Goal: Task Accomplishment & Management: Use online tool/utility

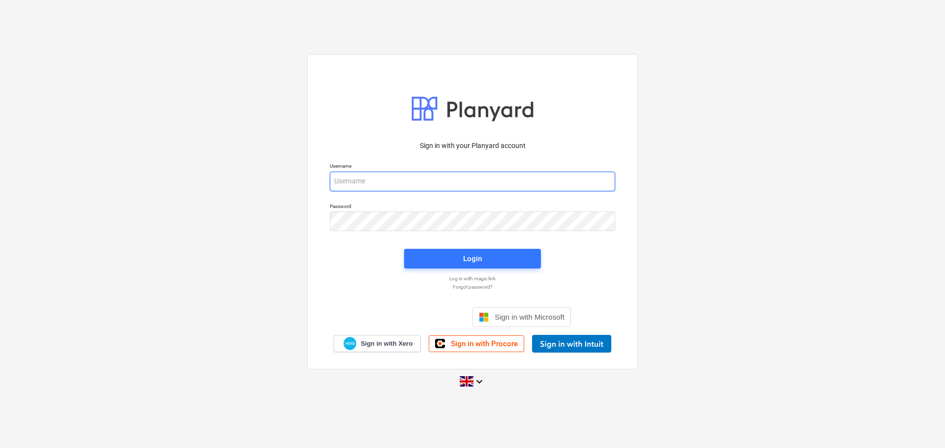
type input "[EMAIL_ADDRESS][DOMAIN_NAME]"
click at [437, 269] on div "Login" at bounding box center [472, 259] width 149 height 32
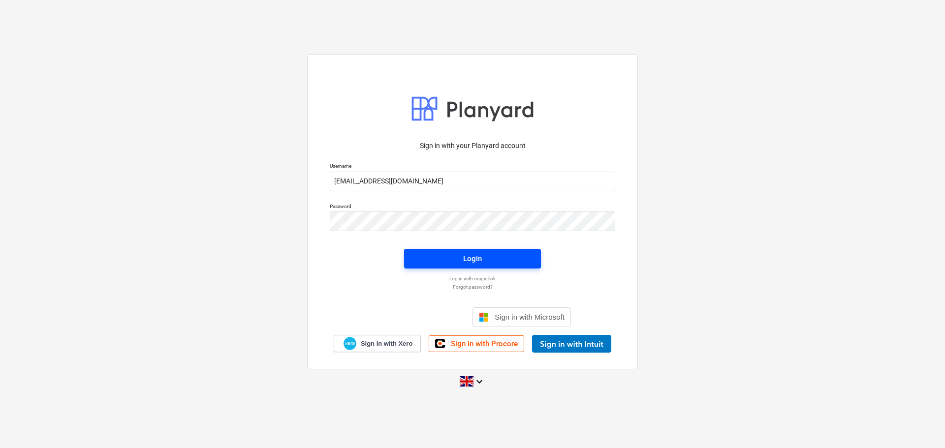
click at [448, 262] on span "Login" at bounding box center [472, 259] width 113 height 13
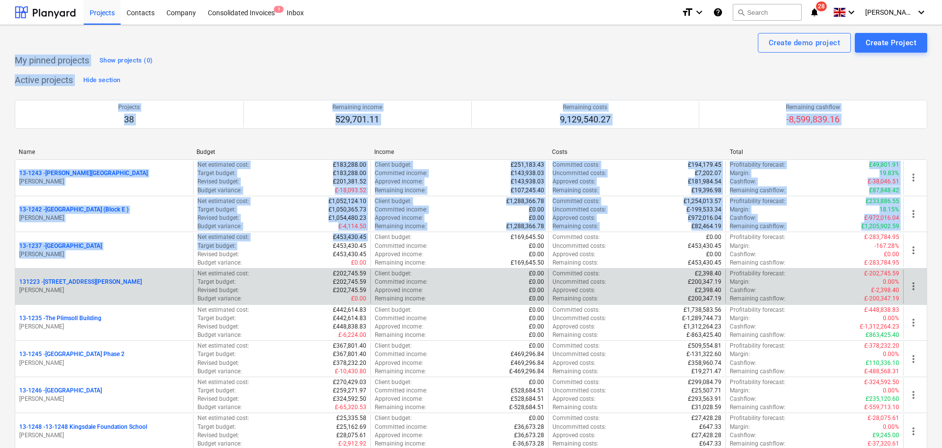
drag, startPoint x: 0, startPoint y: 50, endPoint x: 248, endPoint y: 268, distance: 329.9
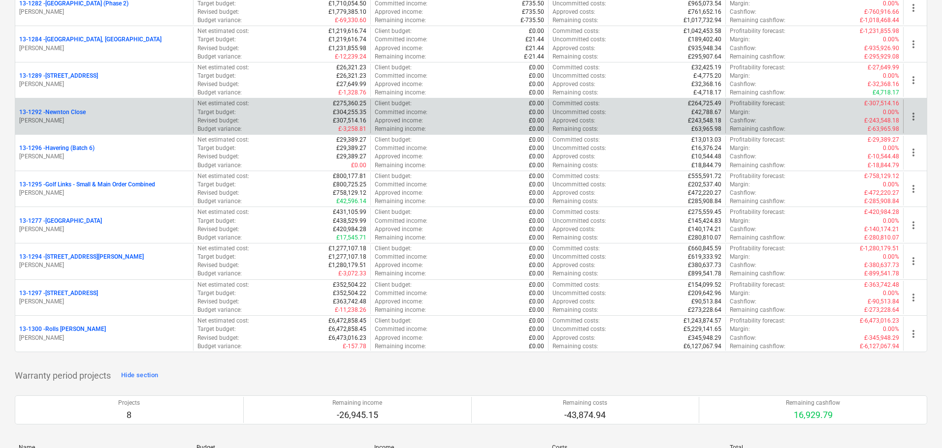
scroll to position [1181, 0]
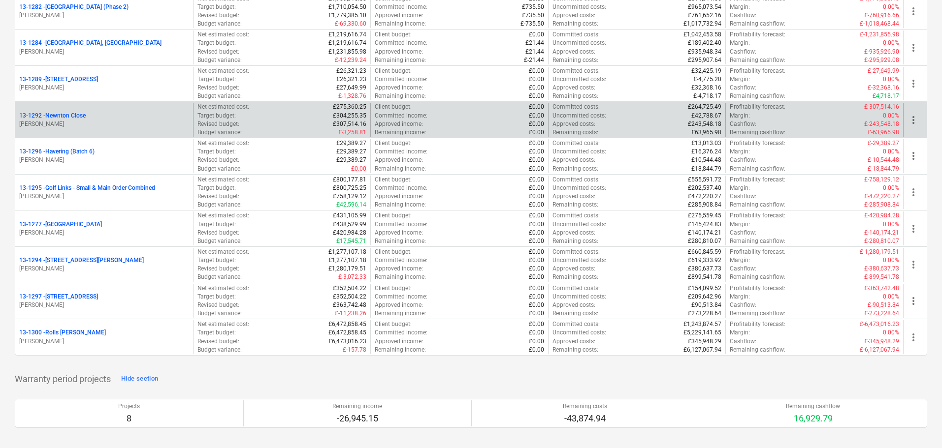
click at [113, 115] on div "13-1292 - [GEOGRAPHIC_DATA]" at bounding box center [104, 116] width 170 height 8
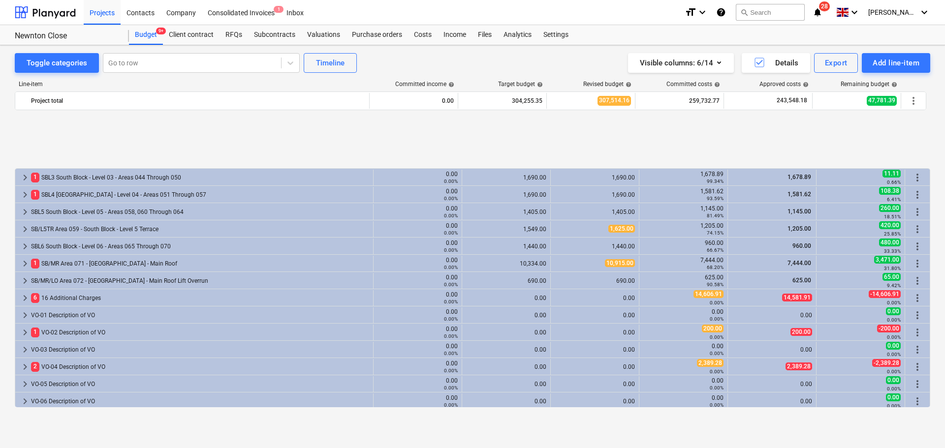
scroll to position [482, 0]
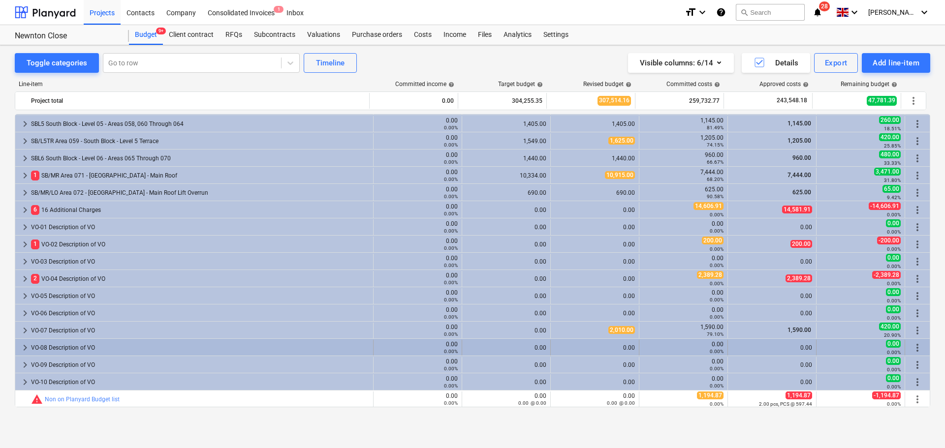
click at [85, 347] on div "VO-08 Description of VO" at bounding box center [200, 348] width 338 height 16
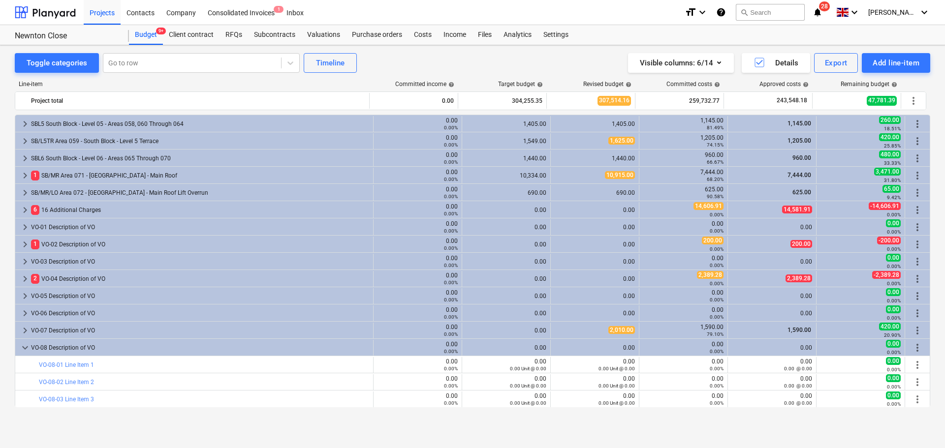
scroll to position [654, 0]
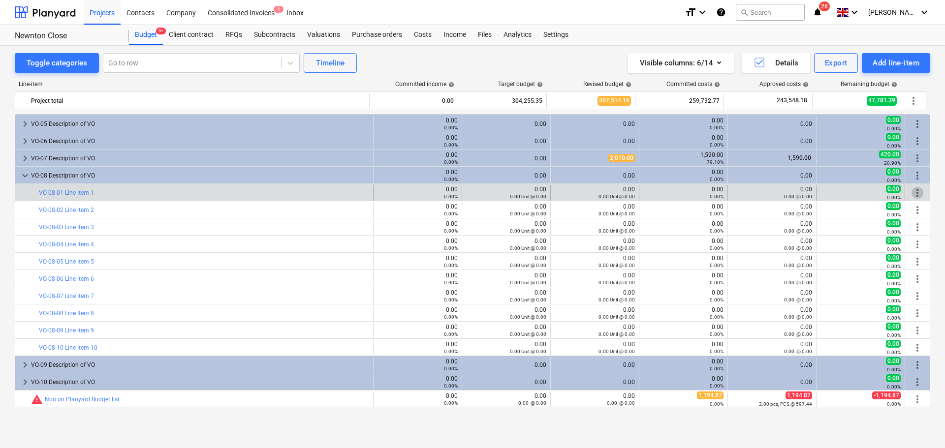
click at [916, 195] on span "more_vert" at bounding box center [918, 193] width 12 height 12
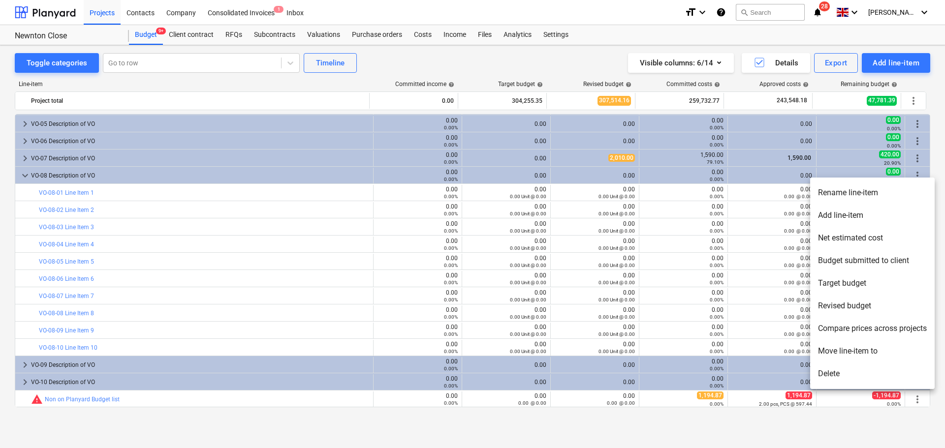
click at [879, 198] on li "Rename line-item" at bounding box center [872, 193] width 125 height 23
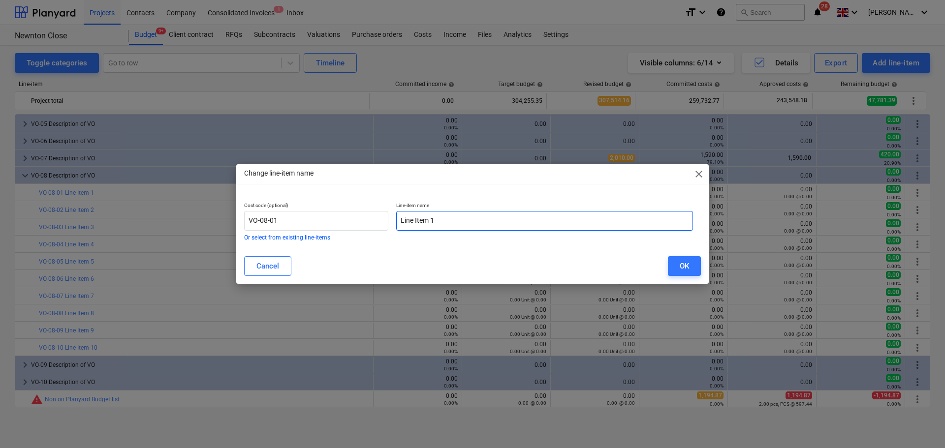
click at [471, 220] on input "Line Item 1" at bounding box center [544, 221] width 297 height 20
type input "Materials"
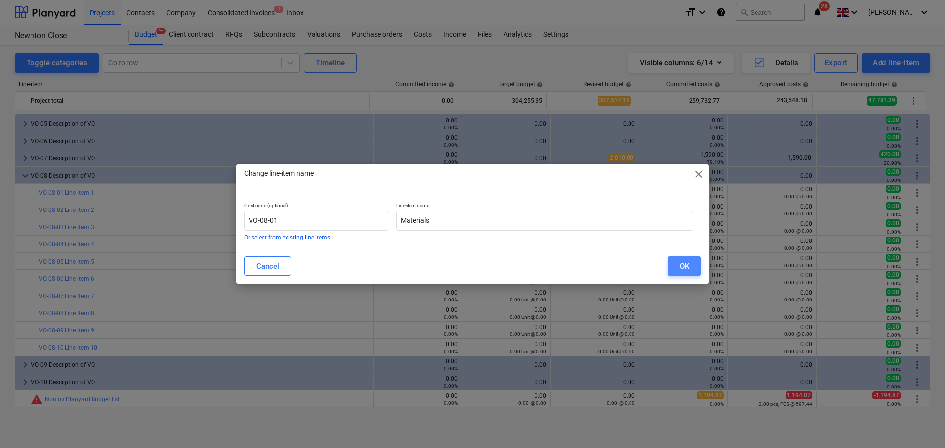
click at [691, 270] on button "OK" at bounding box center [684, 266] width 33 height 20
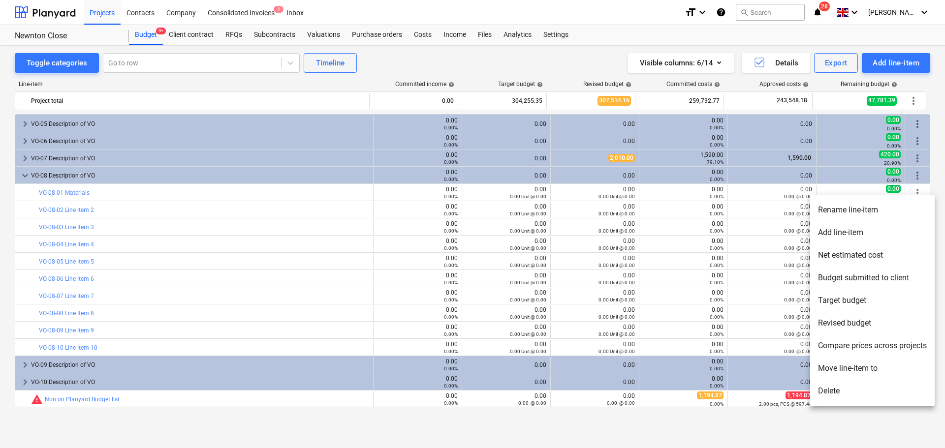
click at [894, 216] on li "Rename line-item" at bounding box center [872, 210] width 125 height 23
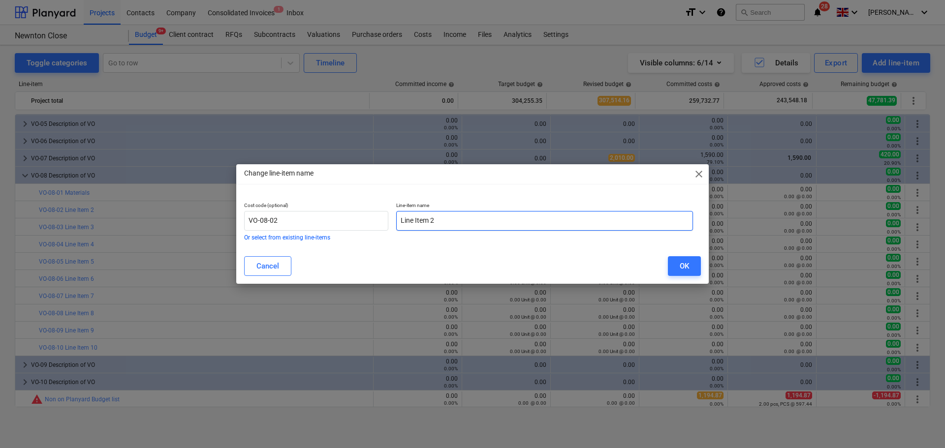
click at [447, 220] on input "Line Item 2" at bounding box center [544, 221] width 297 height 20
type input "Labour"
click at [682, 266] on div "OK" at bounding box center [684, 266] width 9 height 13
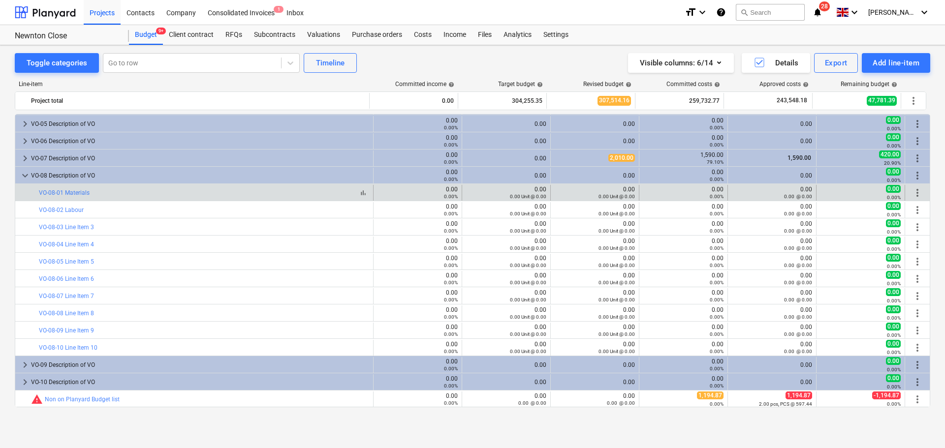
click at [185, 194] on div "bar_chart VO-08-01 Materials" at bounding box center [204, 193] width 330 height 7
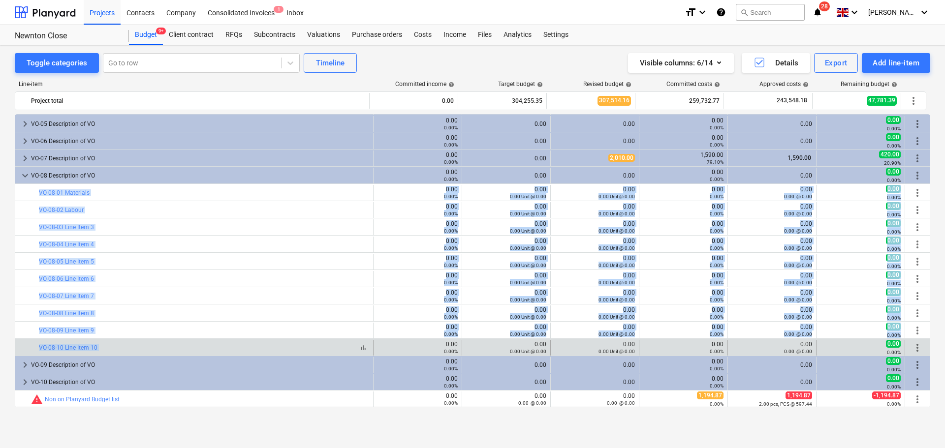
drag, startPoint x: 185, startPoint y: 194, endPoint x: 183, endPoint y: 346, distance: 151.6
click at [183, 346] on div "bar_chart VO-08-10 Line Item 10" at bounding box center [204, 348] width 330 height 7
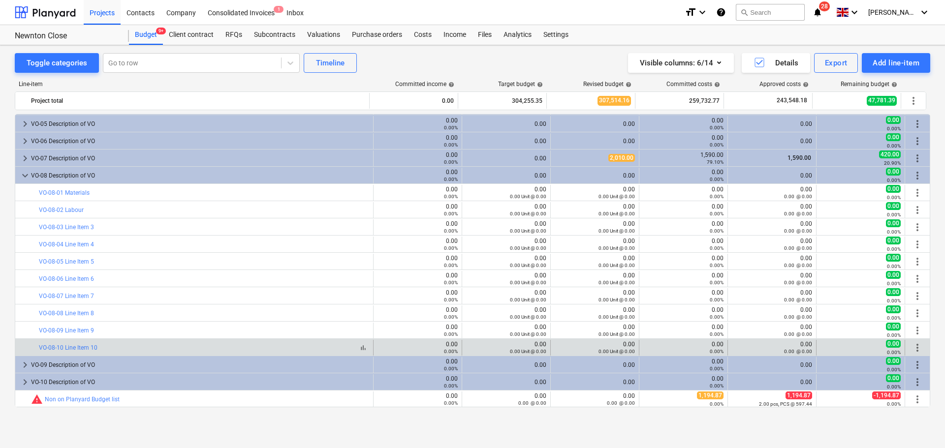
click at [183, 346] on div "bar_chart VO-08-10 Line Item 10" at bounding box center [204, 348] width 330 height 7
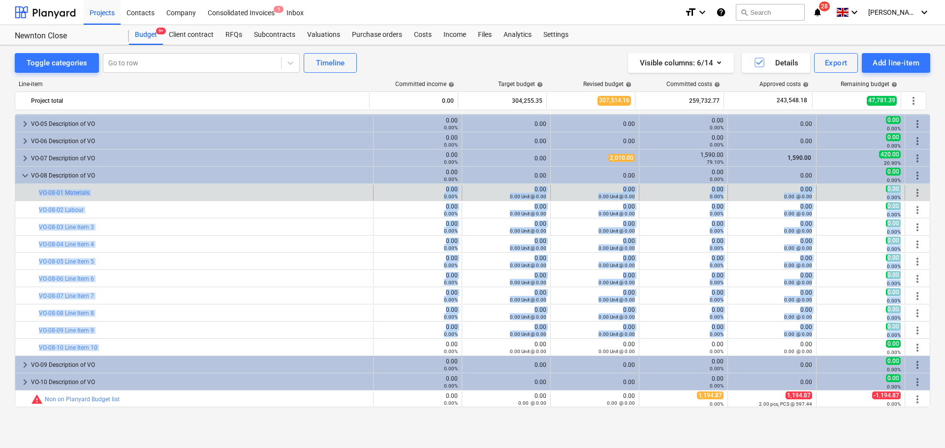
drag, startPoint x: 183, startPoint y: 346, endPoint x: 24, endPoint y: 188, distance: 224.2
click at [24, 188] on div at bounding box center [23, 193] width 8 height 16
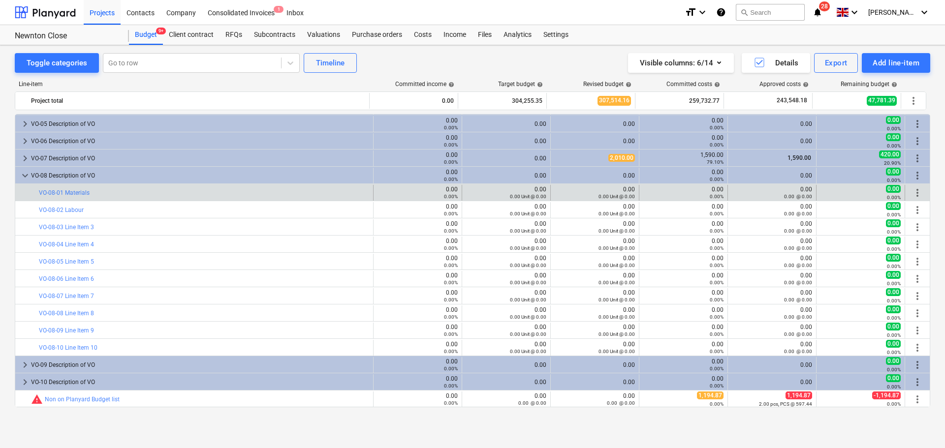
click at [24, 188] on div at bounding box center [23, 193] width 8 height 16
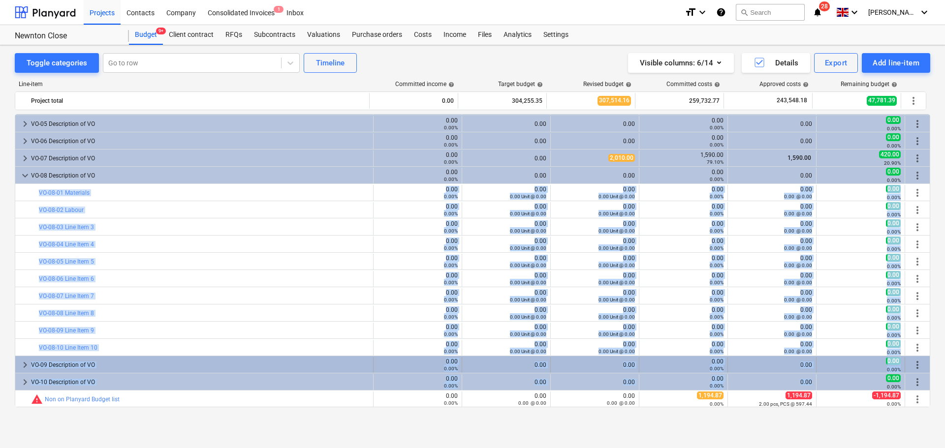
drag, startPoint x: 24, startPoint y: 188, endPoint x: 758, endPoint y: 360, distance: 753.4
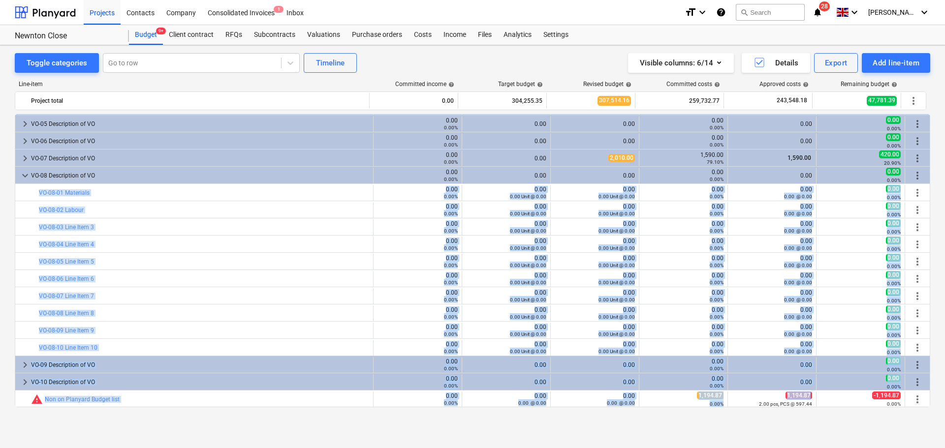
click at [707, 287] on div "bar_chart VO-08-07 Line Item 7 0.00 0.00% edit 0.00 0.00 Unit @ 0.00 edit 0.00 …" at bounding box center [473, 295] width 916 height 17
